Goal: Task Accomplishment & Management: Use online tool/utility

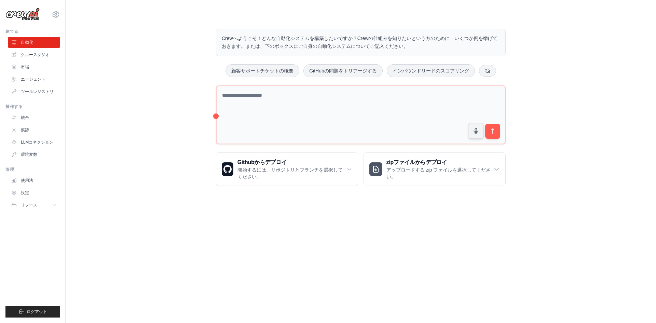
click at [563, 145] on div "Crewへようこそ！どんな自動化システムを構築したいですか？Crewの仕組みを知りたいという方のために、いくつか例を挙げておきます。または、下のボックスにご自…" at bounding box center [361, 107] width 569 height 179
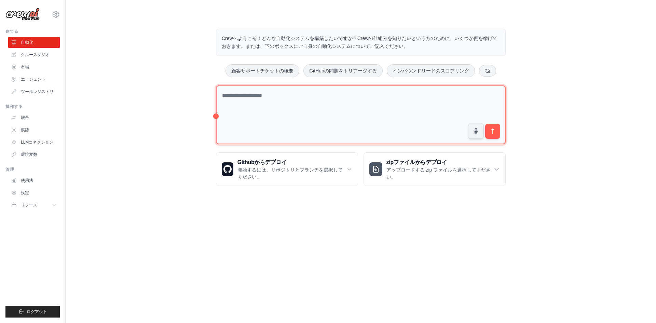
click at [236, 110] on textarea at bounding box center [361, 114] width 290 height 59
paste textarea "**********"
type textarea "**********"
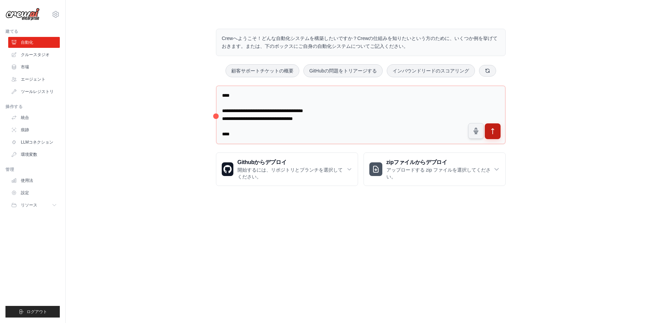
click at [490, 133] on icon "submit" at bounding box center [493, 131] width 7 height 7
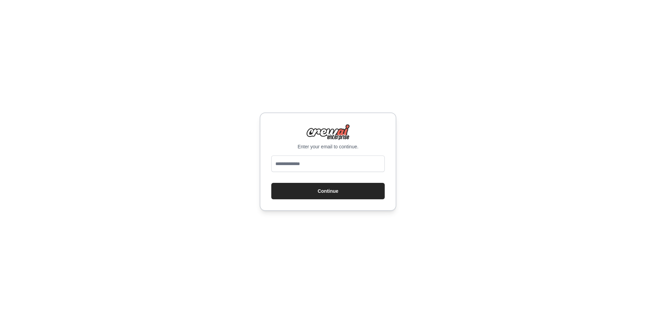
click at [293, 232] on div "Enter your email to continue. Continue" at bounding box center [328, 161] width 656 height 323
click at [299, 172] on div at bounding box center [328, 165] width 114 height 19
click at [299, 166] on input "email" at bounding box center [328, 164] width 114 height 16
type input "**********"
click at [271, 183] on button "Continue" at bounding box center [328, 191] width 114 height 16
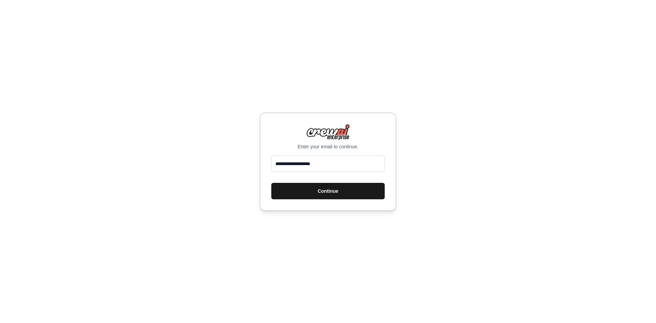
click at [307, 189] on button "Continue" at bounding box center [328, 191] width 114 height 16
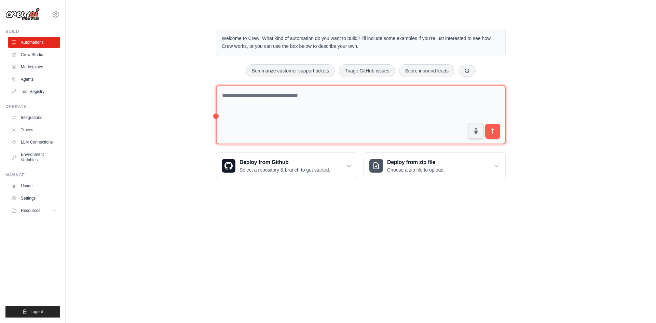
drag, startPoint x: 0, startPoint y: 0, endPoint x: 378, endPoint y: 119, distance: 396.5
click at [378, 119] on textarea at bounding box center [361, 114] width 290 height 59
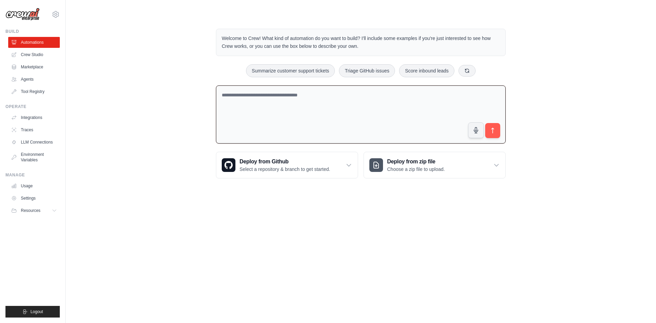
click at [353, 97] on textarea at bounding box center [361, 114] width 290 height 58
paste textarea "**********"
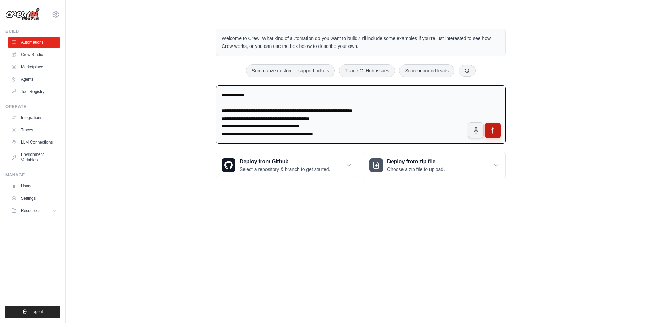
type textarea "**********"
click at [493, 129] on icon "submit" at bounding box center [493, 130] width 7 height 7
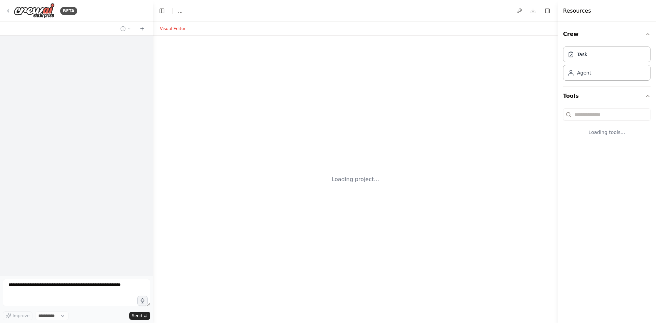
select select "****"
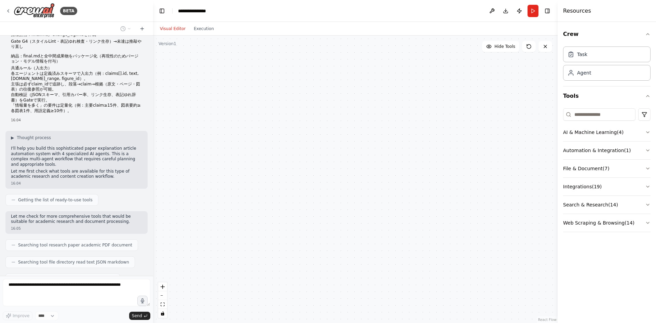
scroll to position [630, 0]
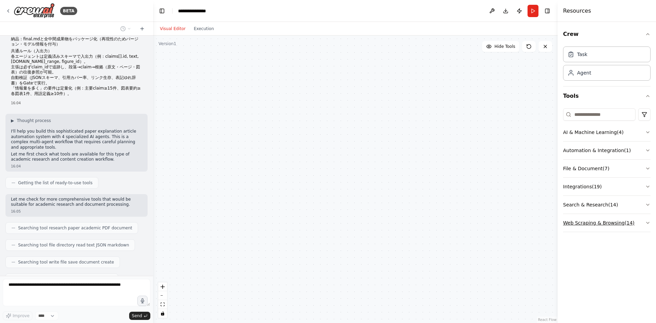
click at [647, 223] on icon "button" at bounding box center [648, 222] width 5 height 5
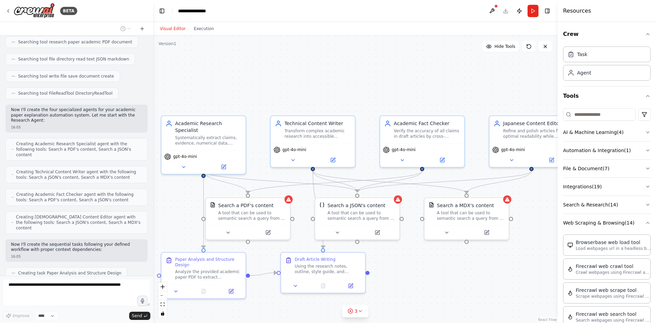
scroll to position [833, 0]
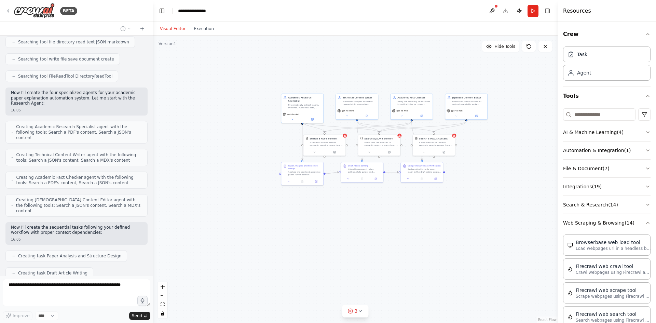
drag, startPoint x: 338, startPoint y: 145, endPoint x: 326, endPoint y: 34, distance: 111.7
click at [326, 34] on div "Visual Editor Execution Version 1 Hide Tools .deletable-edge-delete-btn { width…" at bounding box center [355, 172] width 405 height 301
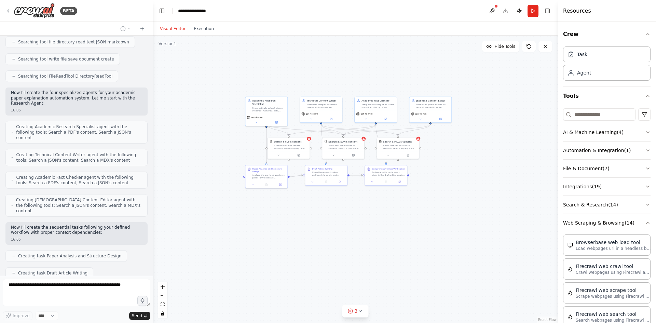
drag, startPoint x: 511, startPoint y: 177, endPoint x: 476, endPoint y: 189, distance: 37.0
click at [477, 189] on div ".deletable-edge-delete-btn { width: 20px; height: 20px; border: 0px solid #ffff…" at bounding box center [355, 180] width 405 height 288
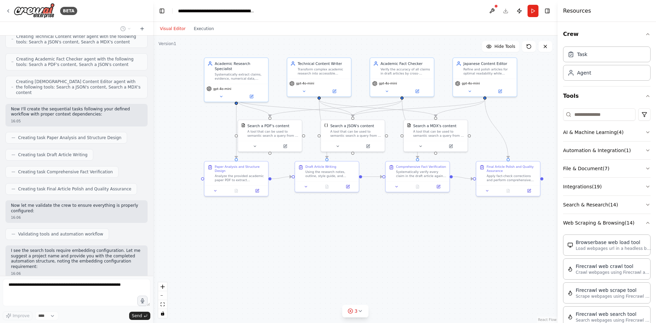
scroll to position [957, 0]
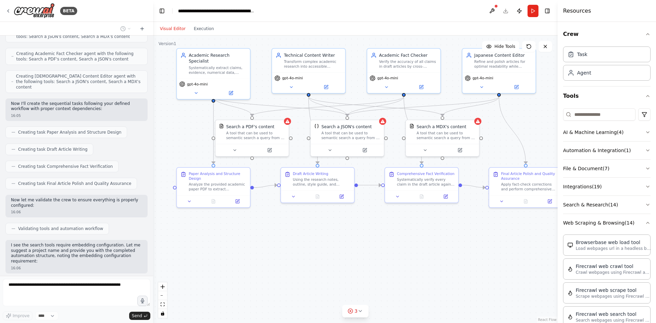
drag, startPoint x: 278, startPoint y: 225, endPoint x: 269, endPoint y: 237, distance: 14.2
click at [269, 237] on div ".deletable-edge-delete-btn { width: 20px; height: 20px; border: 0px solid #ffff…" at bounding box center [355, 180] width 405 height 288
click at [201, 64] on div "Systematically extract claims, evidence, numerical data, figures and tables fro…" at bounding box center [218, 69] width 58 height 10
click at [195, 90] on icon at bounding box center [196, 92] width 5 height 5
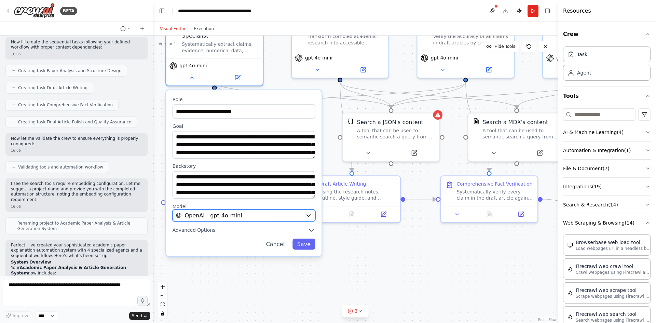
click at [238, 212] on span "OpenAI - gpt-4o-mini" at bounding box center [213, 216] width 57 height 8
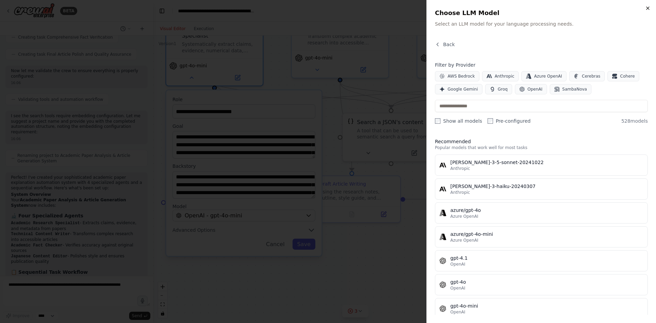
click at [649, 6] on icon "button" at bounding box center [648, 7] width 5 height 5
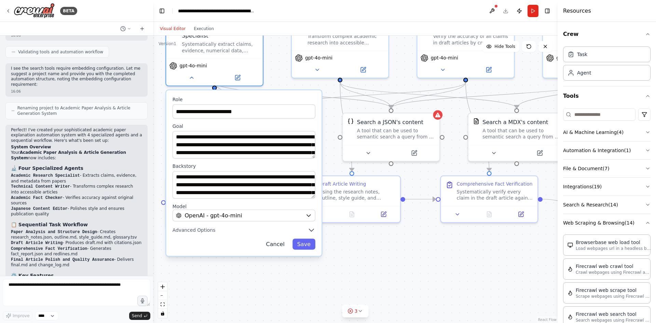
click at [275, 240] on button "Cancel" at bounding box center [276, 244] width 28 height 11
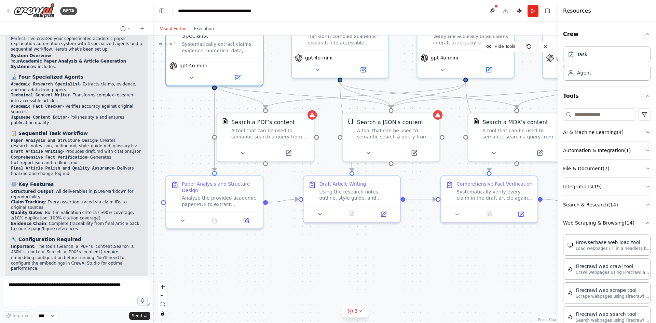
scroll to position [1231, 0]
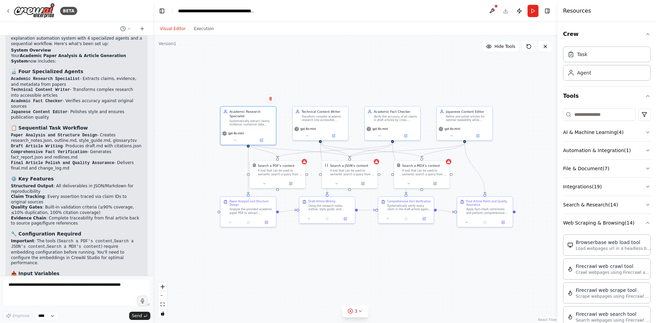
drag, startPoint x: 482, startPoint y: 282, endPoint x: 456, endPoint y: 267, distance: 29.1
click at [456, 267] on div ".deletable-edge-delete-btn { width: 20px; height: 20px; border: 0px solid #ffff…" at bounding box center [355, 180] width 405 height 288
click at [361, 310] on icon at bounding box center [360, 310] width 5 height 5
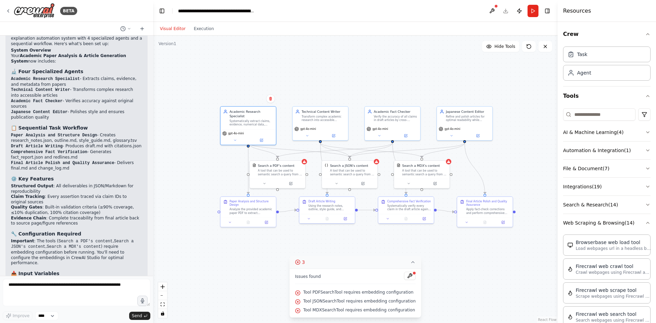
click at [405, 275] on button at bounding box center [410, 276] width 12 height 8
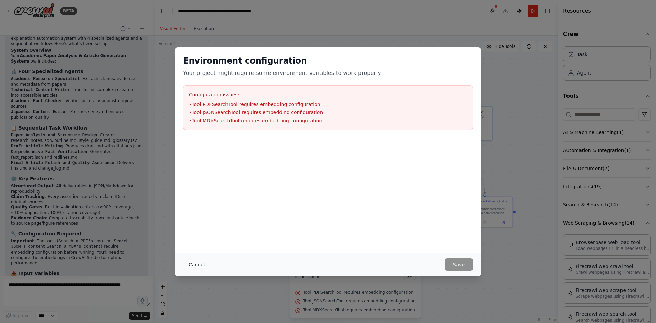
click at [194, 266] on button "Cancel" at bounding box center [196, 264] width 27 height 12
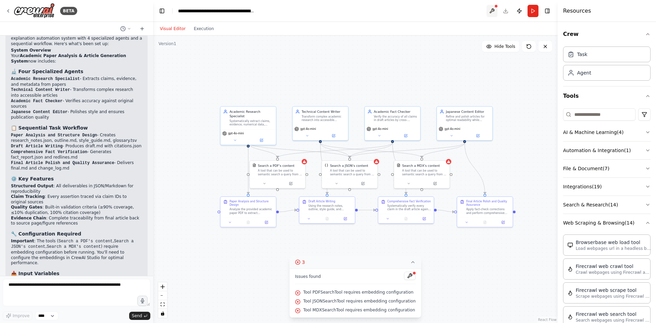
click at [495, 13] on button at bounding box center [492, 11] width 11 height 12
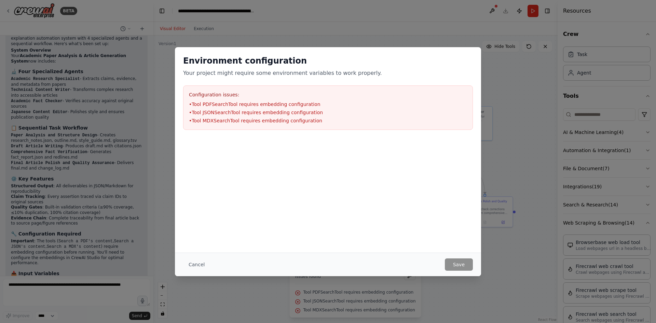
click at [442, 25] on div "Environment configuration Your project might require some environment variables…" at bounding box center [328, 161] width 656 height 323
click at [202, 267] on button "Cancel" at bounding box center [196, 264] width 27 height 12
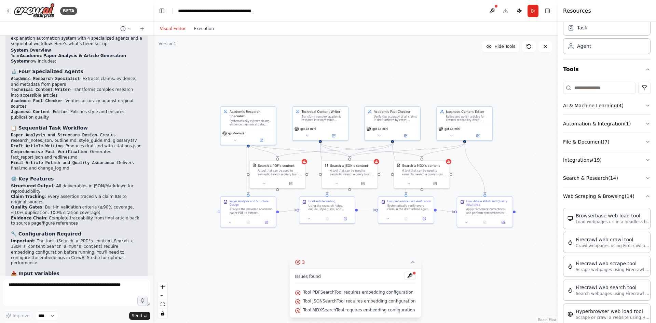
scroll to position [0, 0]
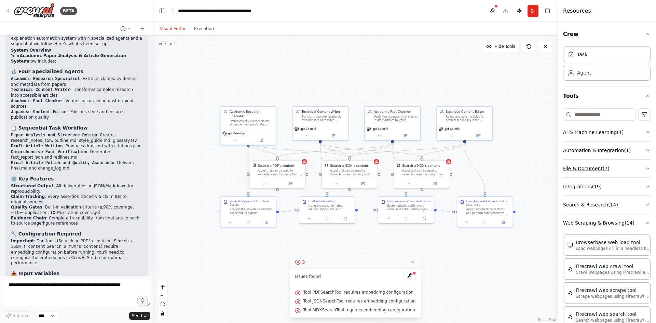
click at [611, 172] on button "File & Document ( 7 )" at bounding box center [607, 169] width 88 height 18
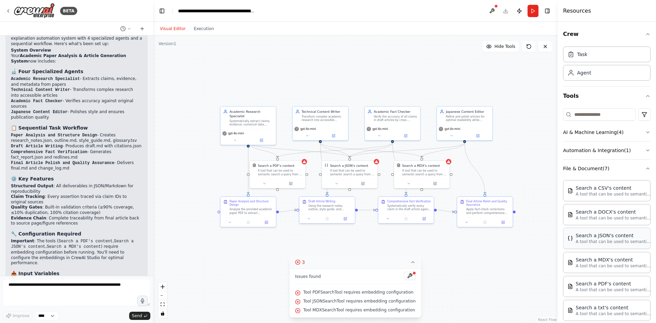
click at [610, 243] on p "A tool that can be used to semantic search a query from a JSON's content." at bounding box center [613, 241] width 75 height 5
click at [596, 234] on div "Search a JSON's content" at bounding box center [613, 235] width 75 height 7
click at [50, 317] on select "****" at bounding box center [46, 315] width 23 height 9
click at [81, 290] on textarea at bounding box center [77, 292] width 148 height 27
click at [405, 277] on button at bounding box center [410, 276] width 12 height 8
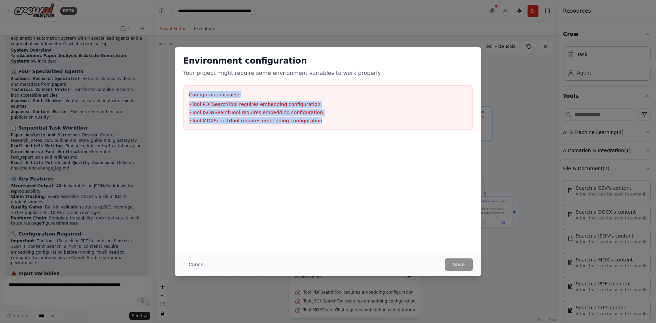
drag, startPoint x: 313, startPoint y: 124, endPoint x: 165, endPoint y: 94, distance: 150.7
click at [165, 94] on div "Environment configuration Your project might require some environment variables…" at bounding box center [328, 161] width 656 height 323
copy div "Configuration issues: • Tool PDFSearchTool requires embedding configuration • T…"
click at [189, 262] on button "Cancel" at bounding box center [196, 264] width 27 height 12
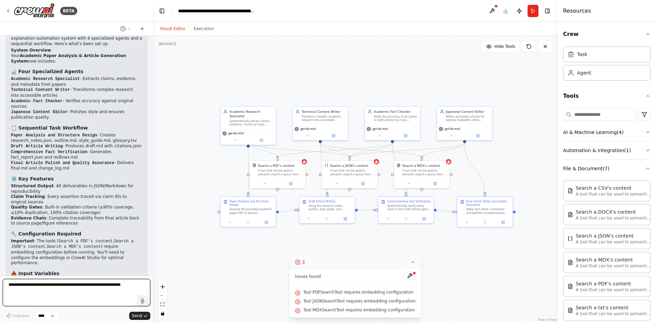
click at [63, 291] on textarea at bounding box center [77, 292] width 148 height 27
paste textarea "**********"
click at [101, 280] on textarea "**********" at bounding box center [77, 292] width 148 height 27
type textarea "**********"
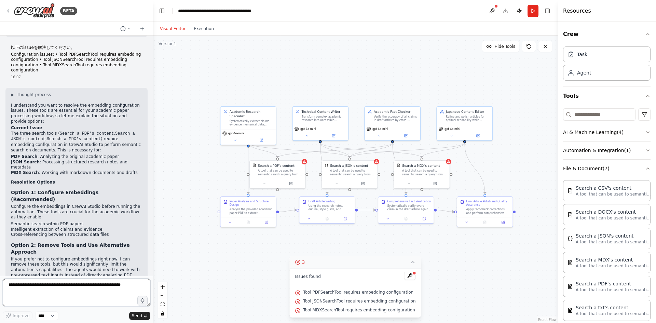
scroll to position [1534, 0]
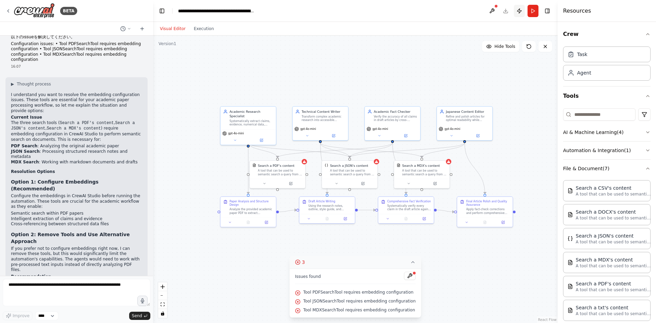
click at [520, 12] on button "Publish" at bounding box center [519, 11] width 11 height 12
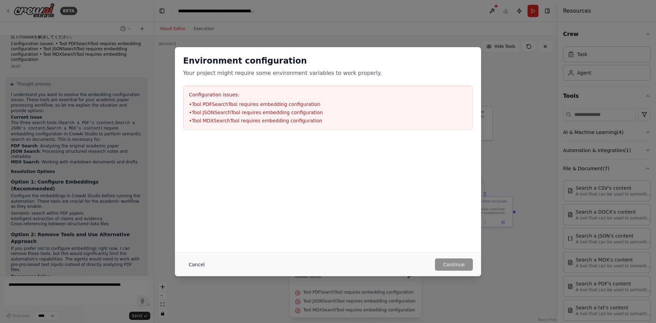
click at [196, 265] on button "Cancel" at bounding box center [196, 264] width 27 height 12
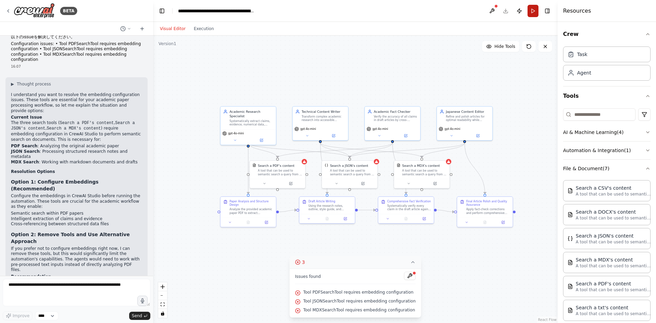
click at [529, 16] on button "Run" at bounding box center [533, 11] width 11 height 12
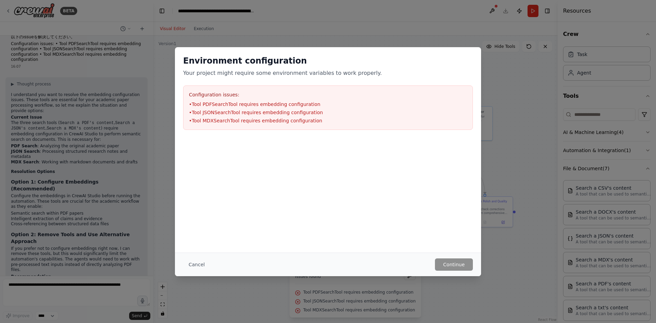
click at [523, 36] on div "Environment configuration Your project might require some environment variables…" at bounding box center [328, 161] width 656 height 323
click at [198, 264] on button "Cancel" at bounding box center [196, 264] width 27 height 12
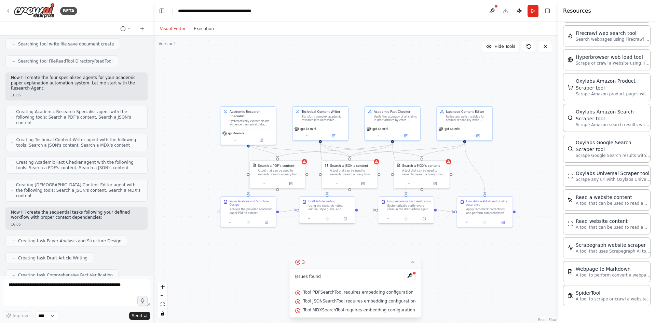
scroll to position [782, 0]
